Goal: Transaction & Acquisition: Purchase product/service

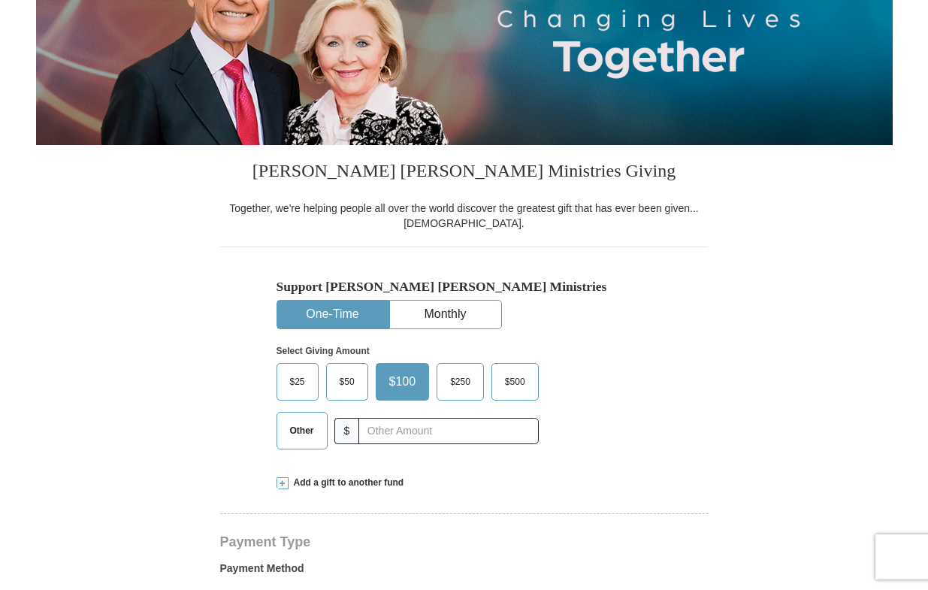
select select "PA"
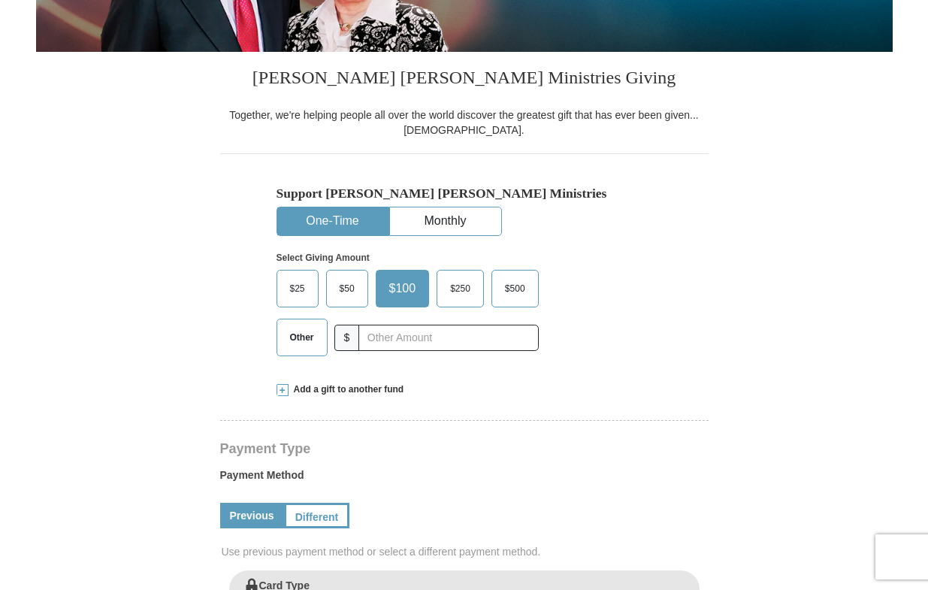
scroll to position [301, 0]
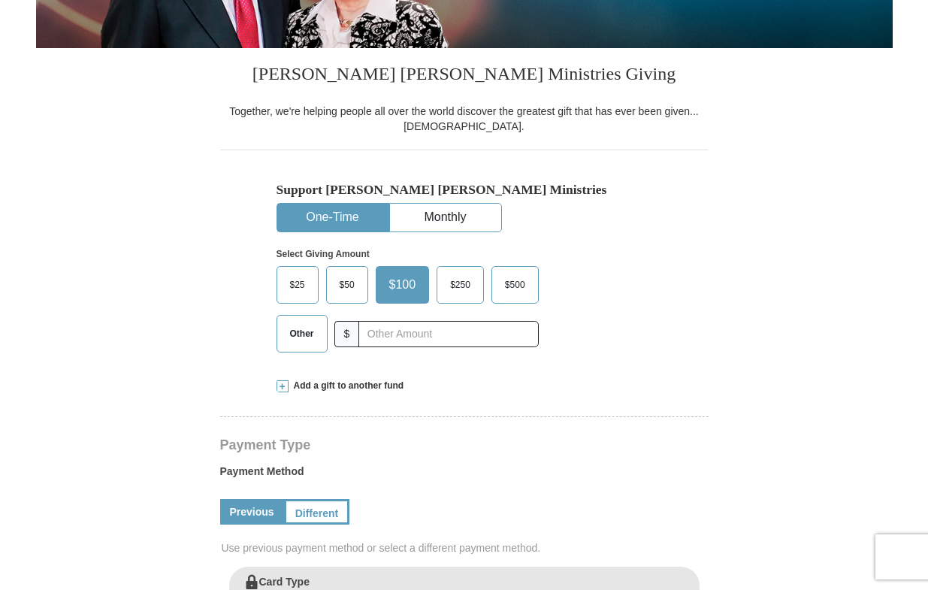
click at [301, 337] on span "Other" at bounding box center [301, 333] width 39 height 23
click at [0, 0] on input "Other" at bounding box center [0, 0] width 0 height 0
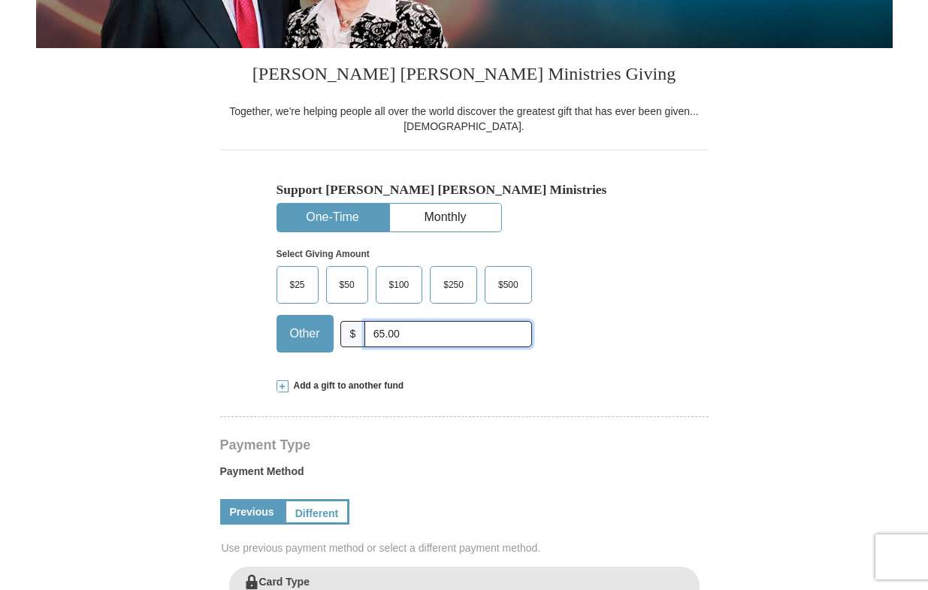
type input "65.00"
click at [352, 217] on button "One-Time" at bounding box center [332, 218] width 111 height 28
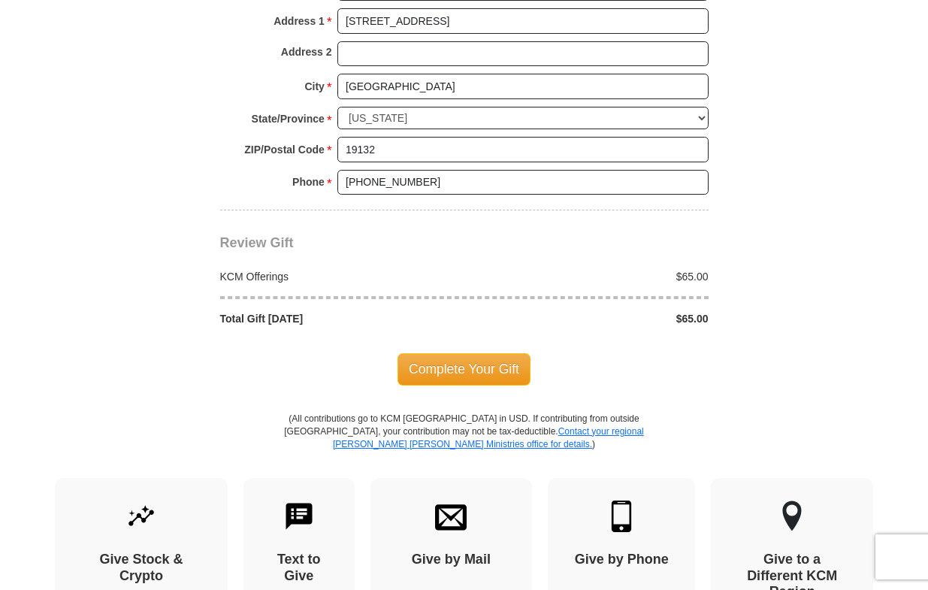
scroll to position [1202, 0]
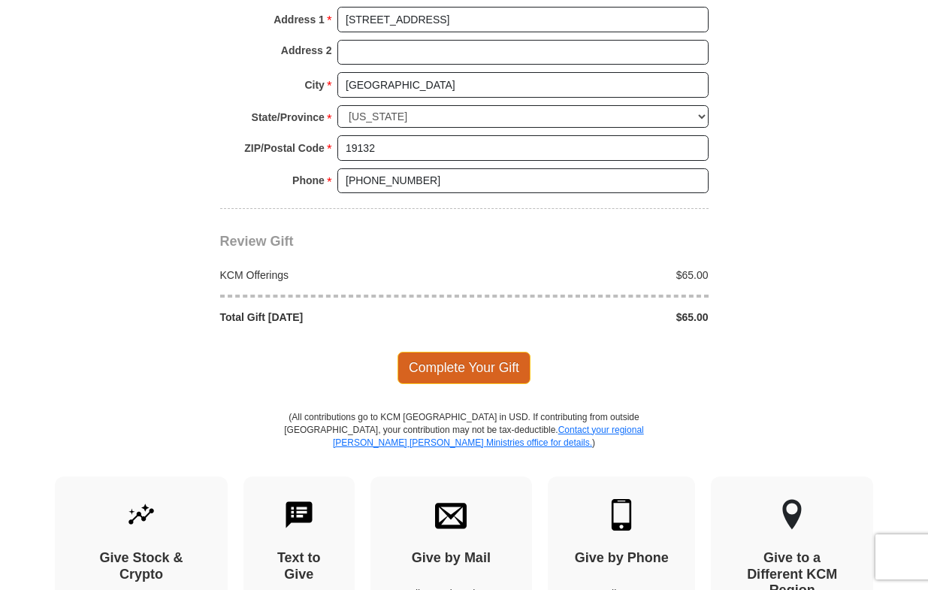
click at [461, 371] on span "Complete Your Gift" at bounding box center [463, 368] width 133 height 32
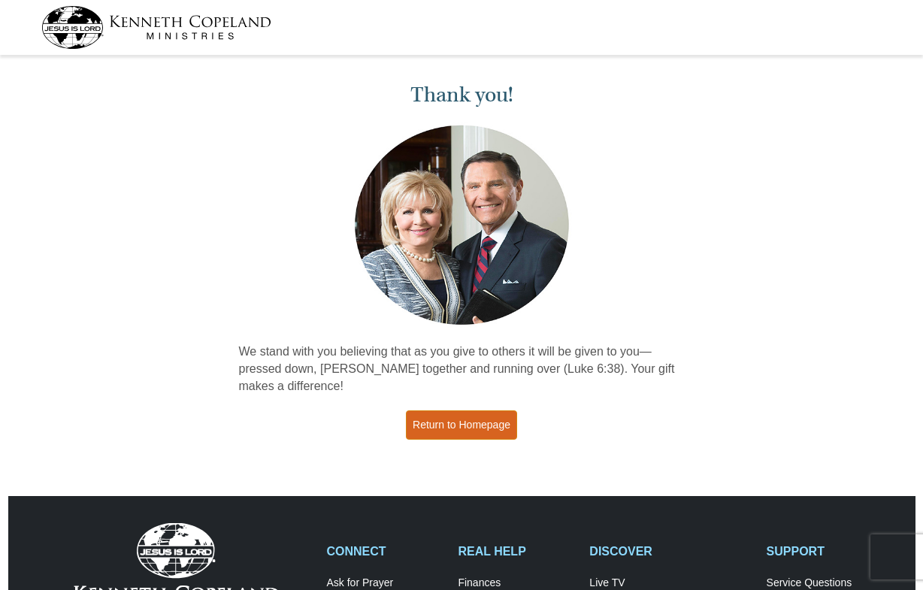
click at [454, 426] on link "Return to Homepage" at bounding box center [461, 424] width 111 height 29
